Goal: Information Seeking & Learning: Learn about a topic

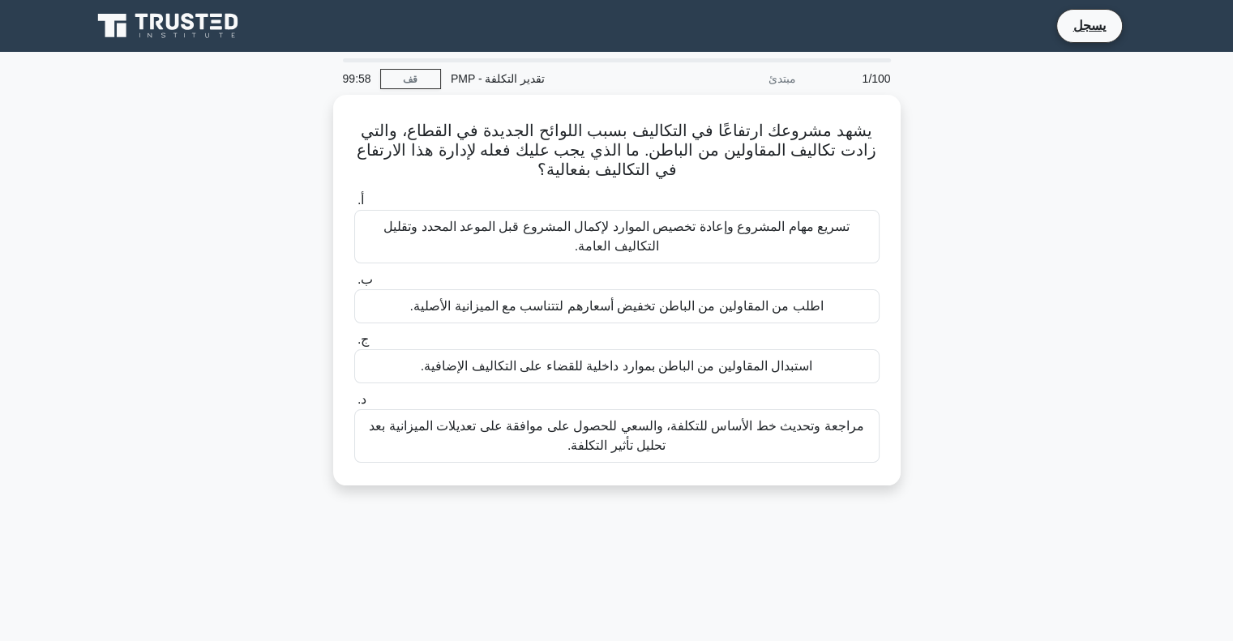
drag, startPoint x: 247, startPoint y: 20, endPoint x: 122, endPoint y: 38, distance: 126.9
click at [122, 38] on div "يسجل" at bounding box center [617, 25] width 1070 height 39
drag, startPoint x: 250, startPoint y: 17, endPoint x: 133, endPoint y: 15, distance: 116.7
click at [133, 15] on div "يسجل" at bounding box center [617, 25] width 1070 height 39
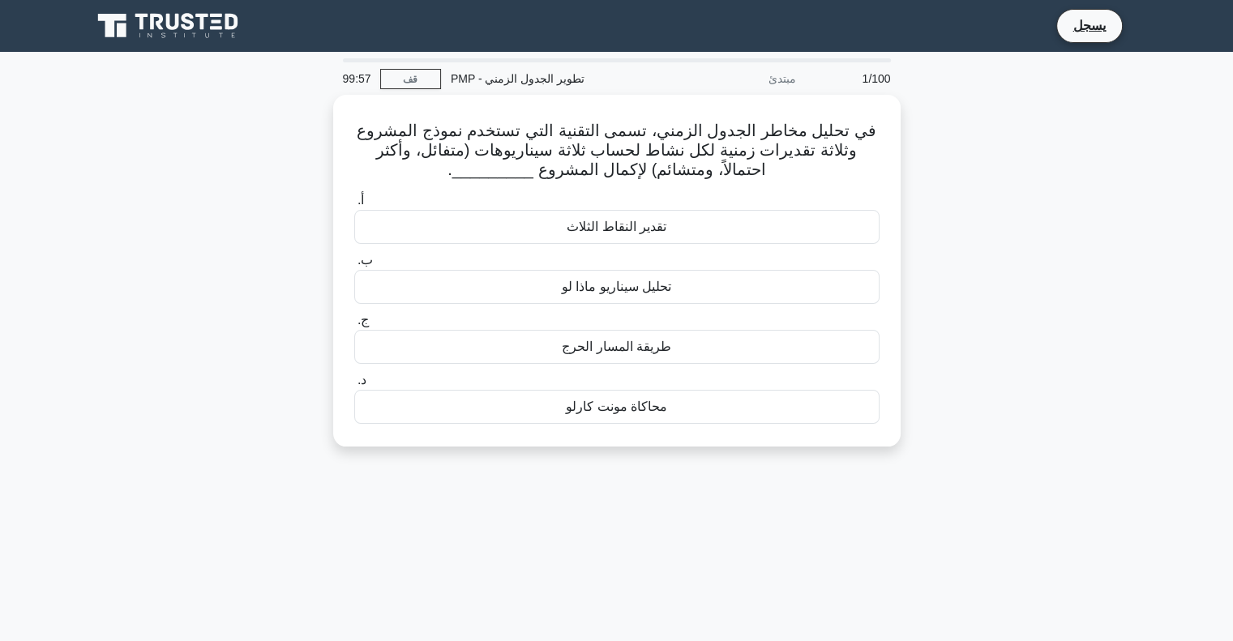
click at [1017, 317] on div "في تحليل مخاطر الجدول الزمني، تسمى التقنية التي تستخدم نموذج المشروع وثلاثة تقد…" at bounding box center [617, 280] width 1070 height 371
click at [177, 28] on icon at bounding box center [172, 22] width 13 height 16
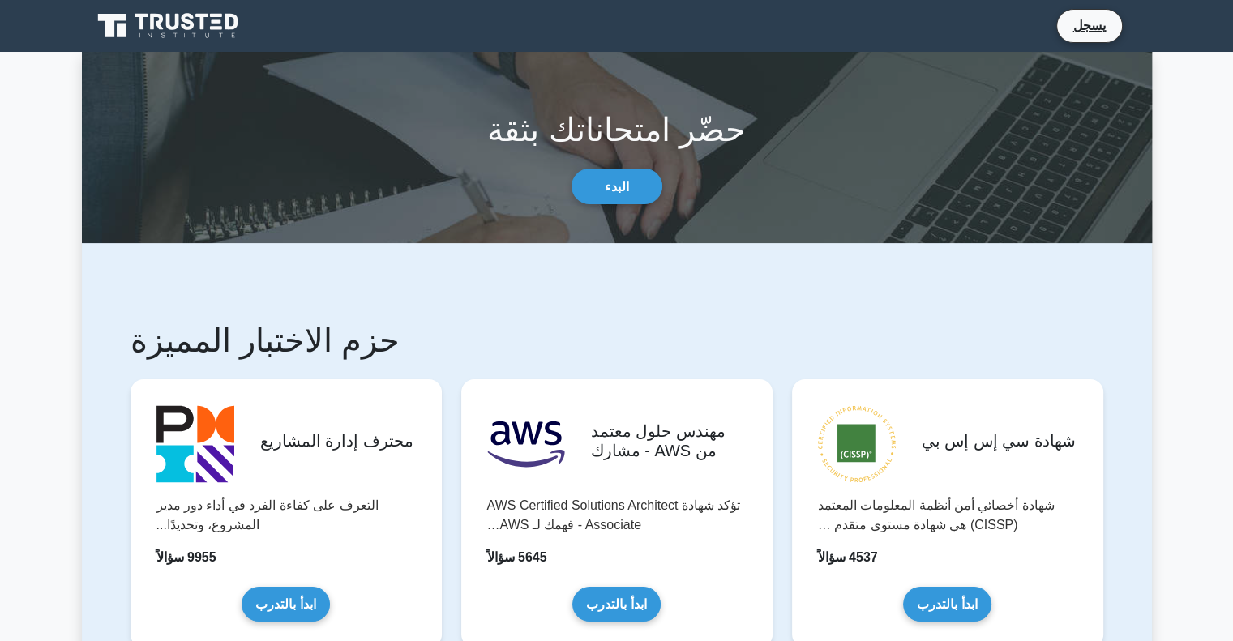
click at [182, 25] on icon at bounding box center [188, 21] width 13 height 17
click at [614, 194] on font "البدء" at bounding box center [617, 187] width 24 height 14
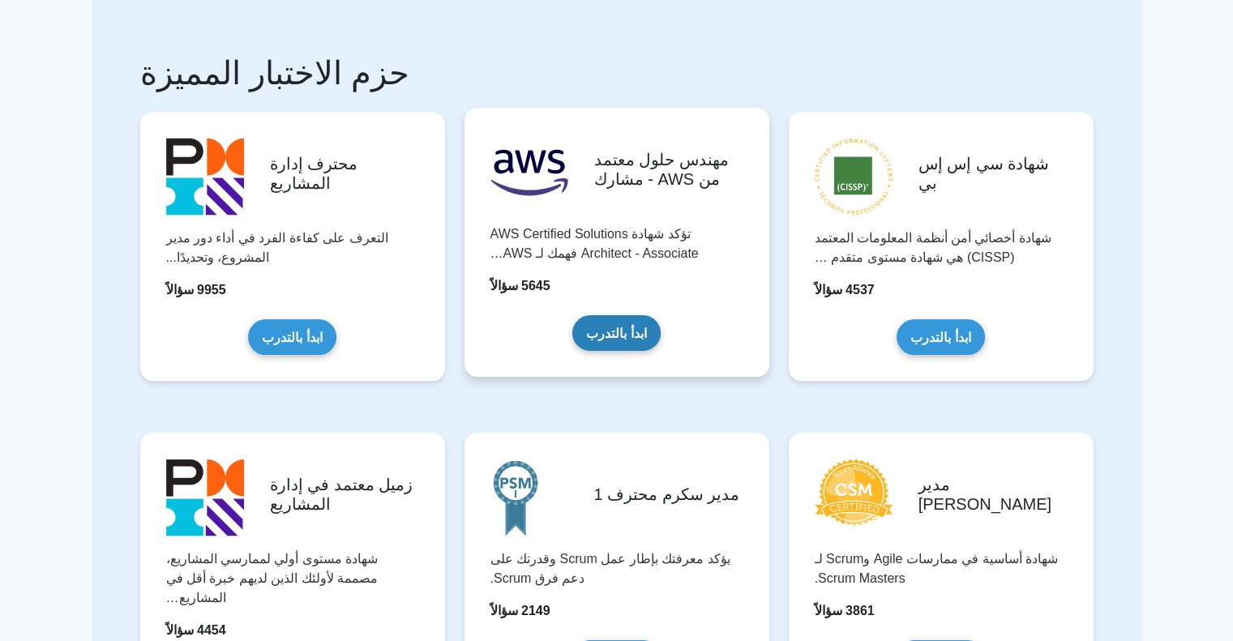
scroll to position [81, 0]
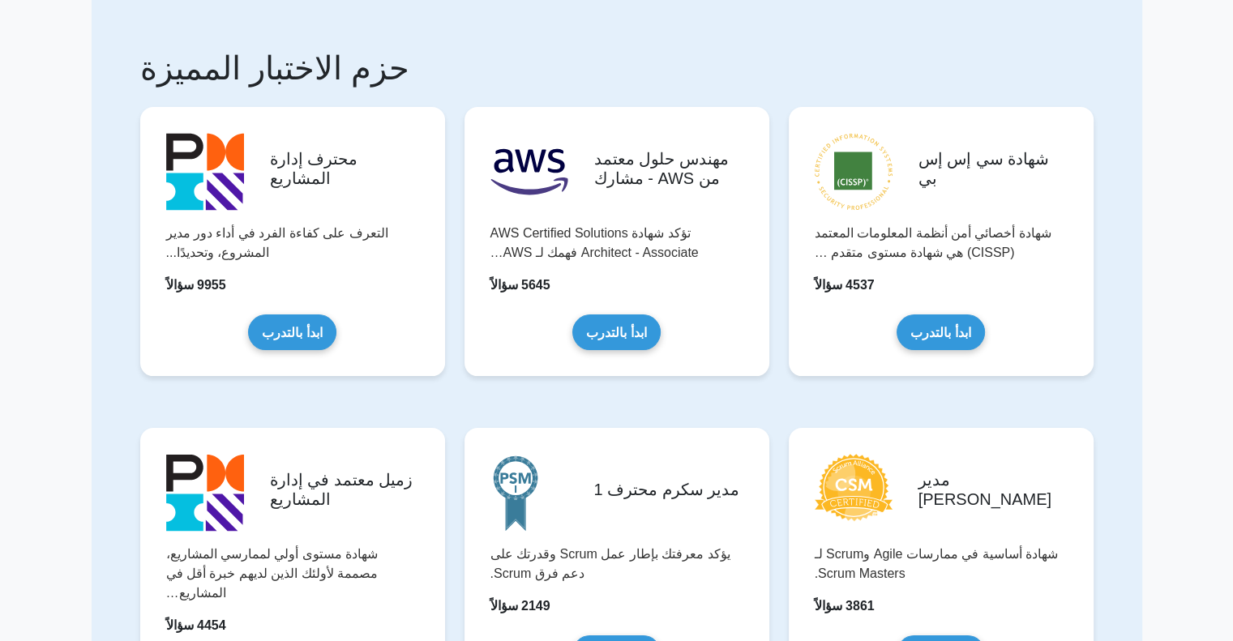
click at [321, 84] on font "حزم الاختبار المميزة" at bounding box center [274, 68] width 269 height 36
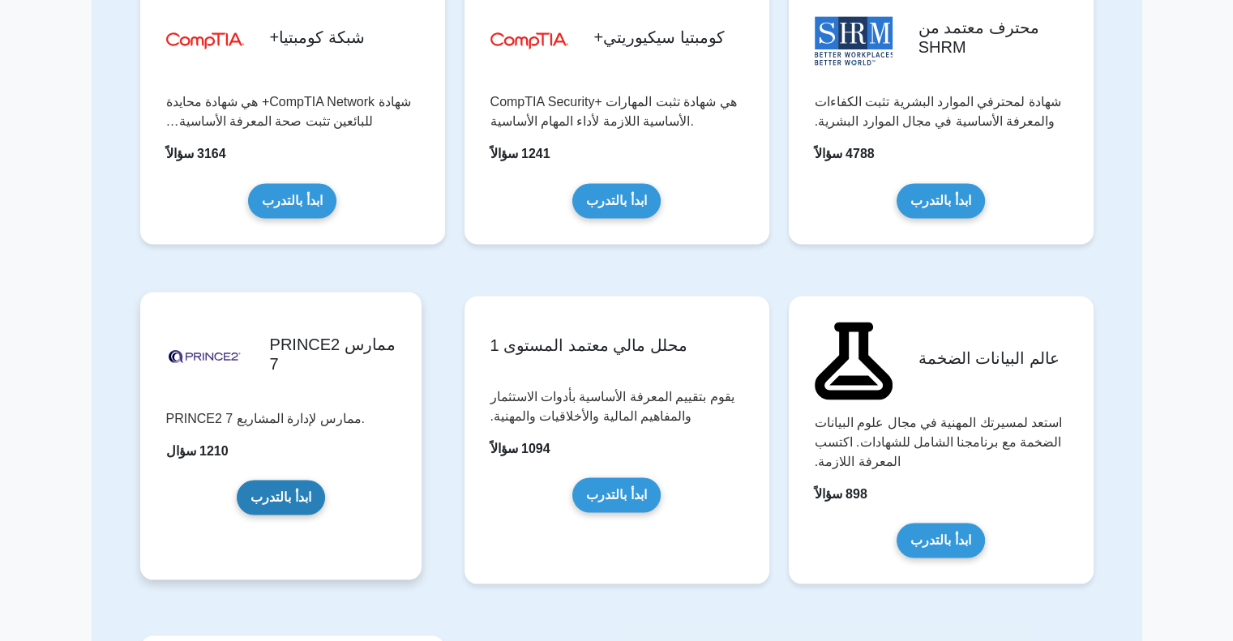
scroll to position [2917, 0]
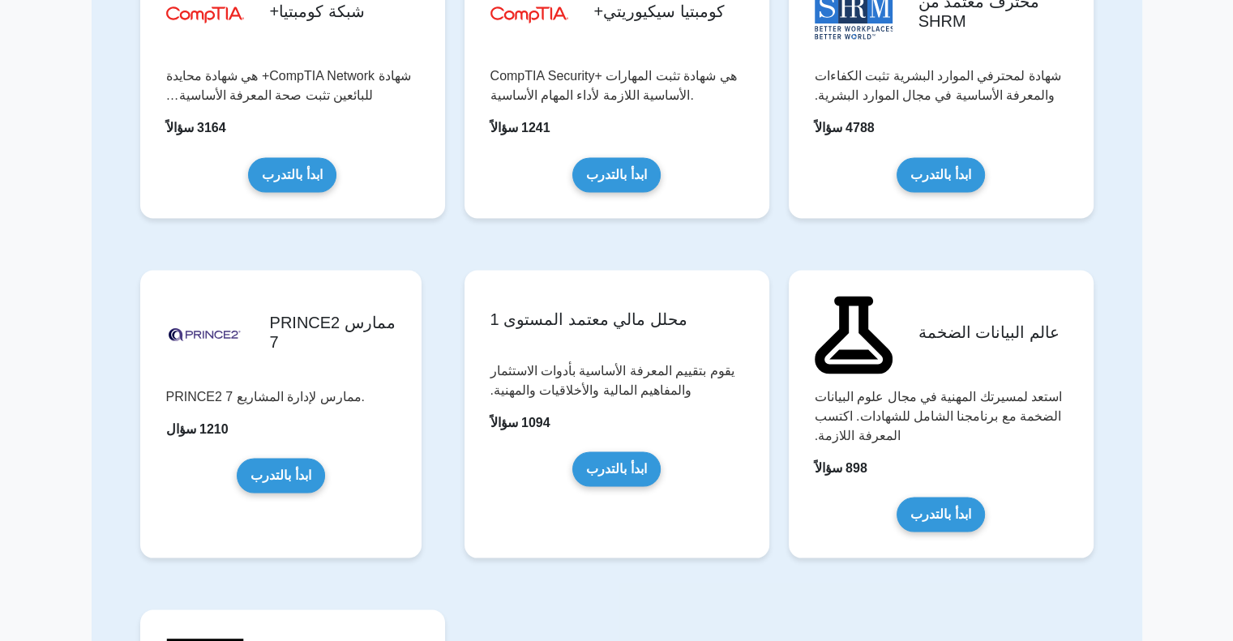
click at [1036, 223] on div "محترف معتمد من SHRM شهادة لمحترفي الموارد البشرية تثبت الكفاءات والمعرفة الأساس…" at bounding box center [941, 97] width 324 height 320
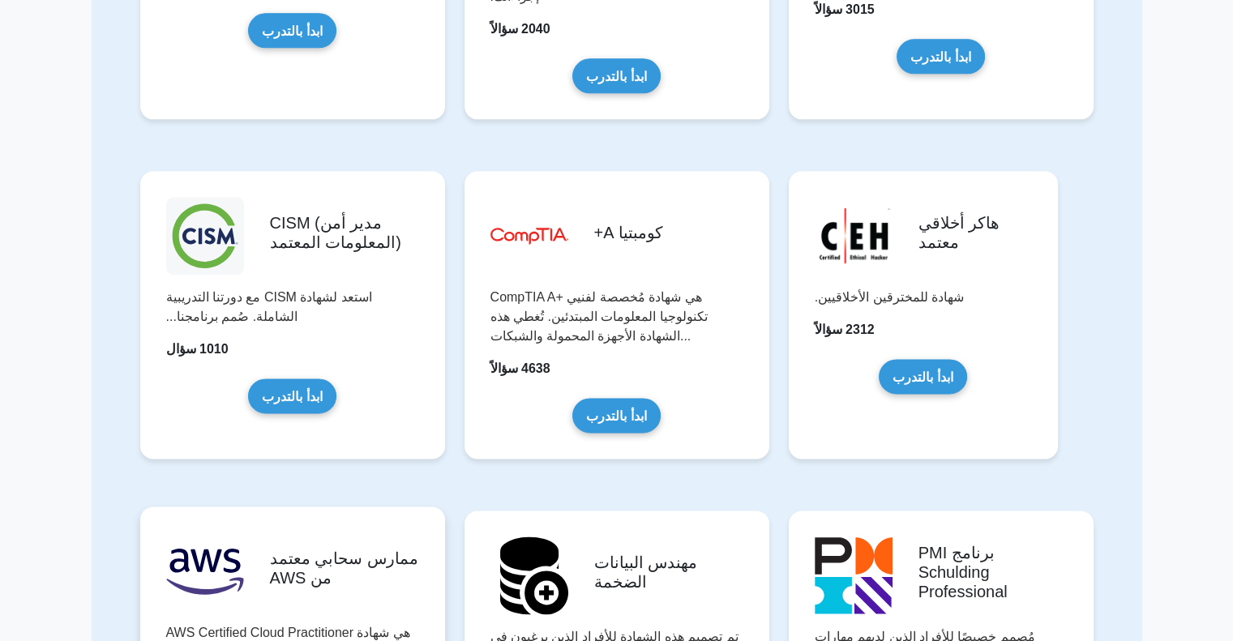
scroll to position [1989, 0]
